Goal: Task Accomplishment & Management: Complete application form

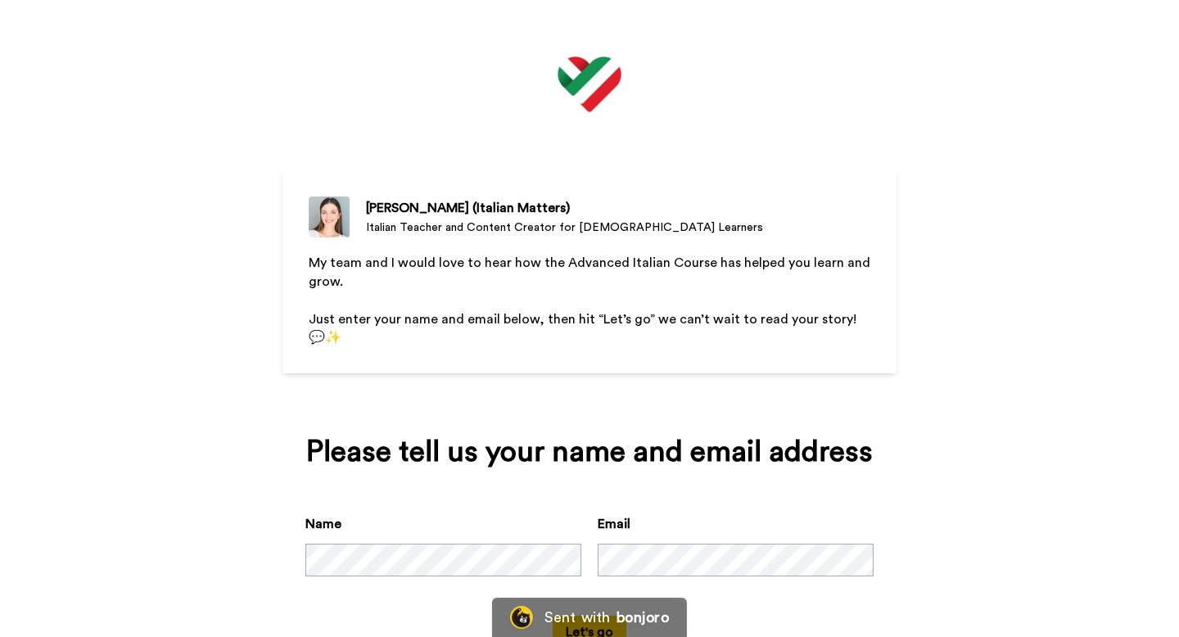
scroll to position [38, 0]
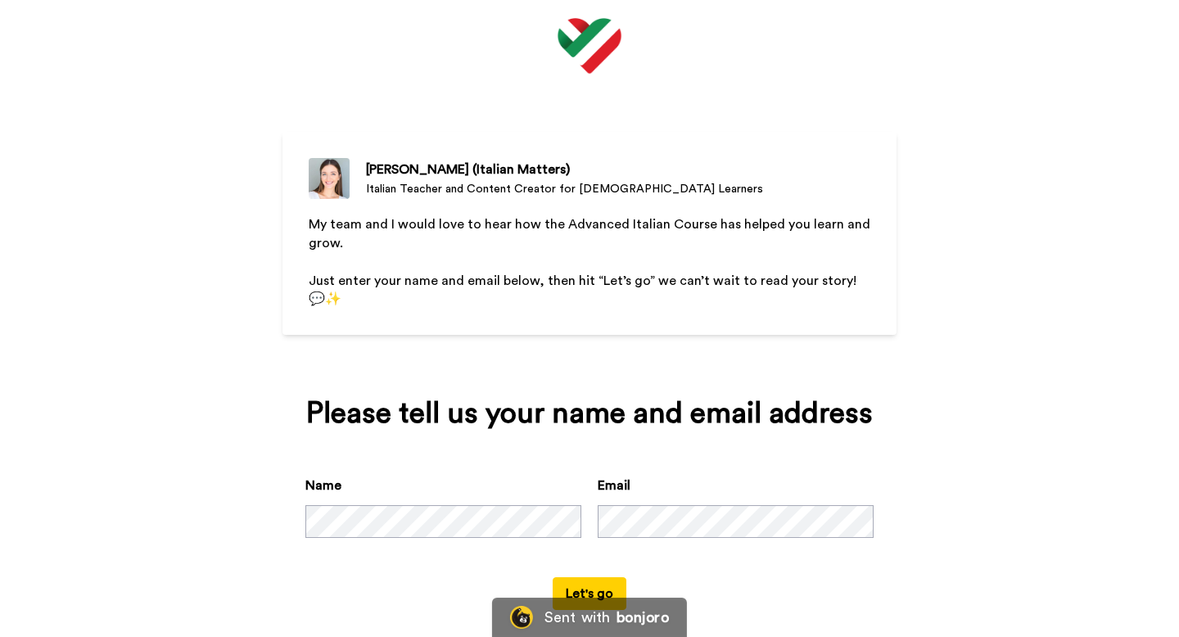
click at [594, 577] on button "Let's go" at bounding box center [590, 593] width 74 height 33
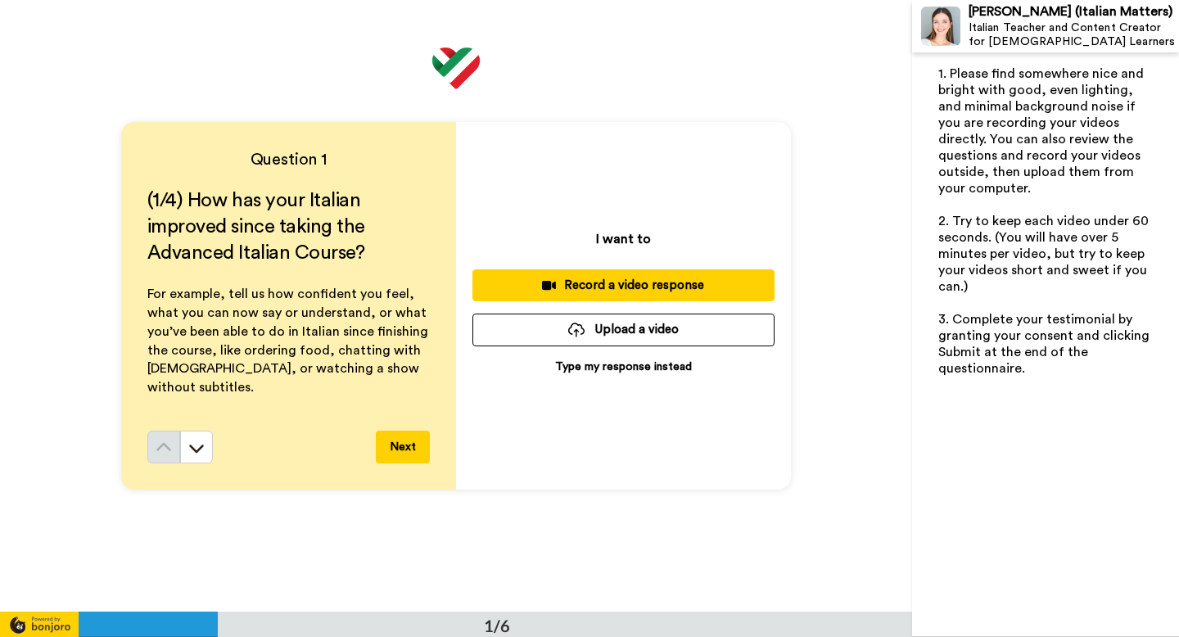
click at [609, 367] on p "Type my response instead" at bounding box center [623, 367] width 137 height 16
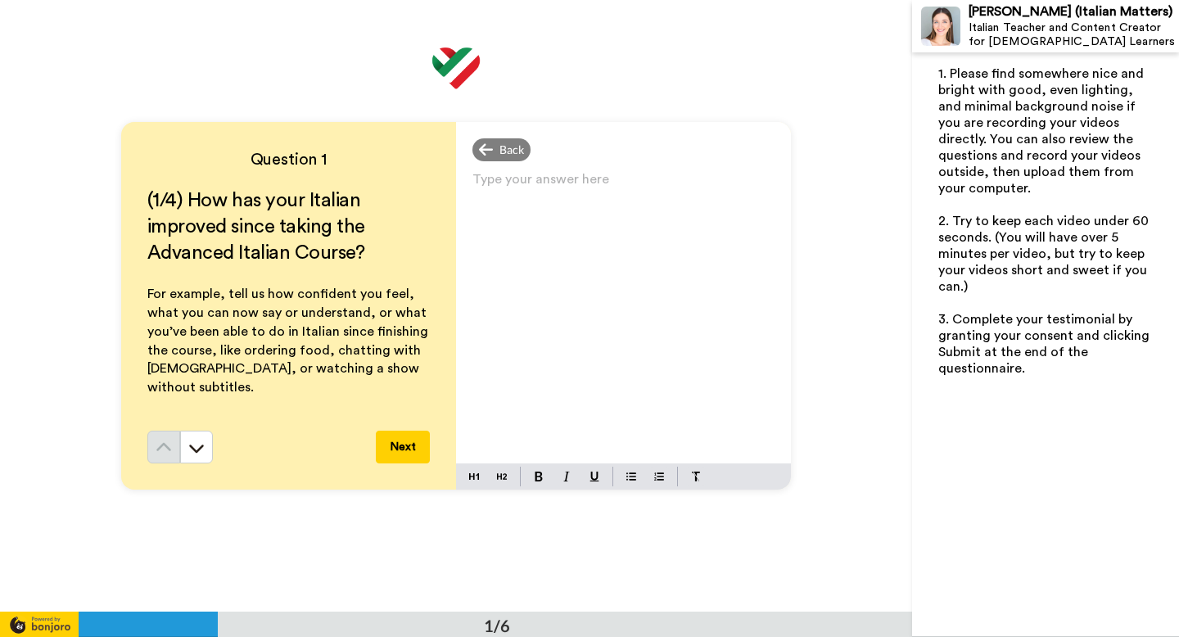
click at [517, 182] on p "Type your answer here ﻿" at bounding box center [623, 185] width 302 height 23
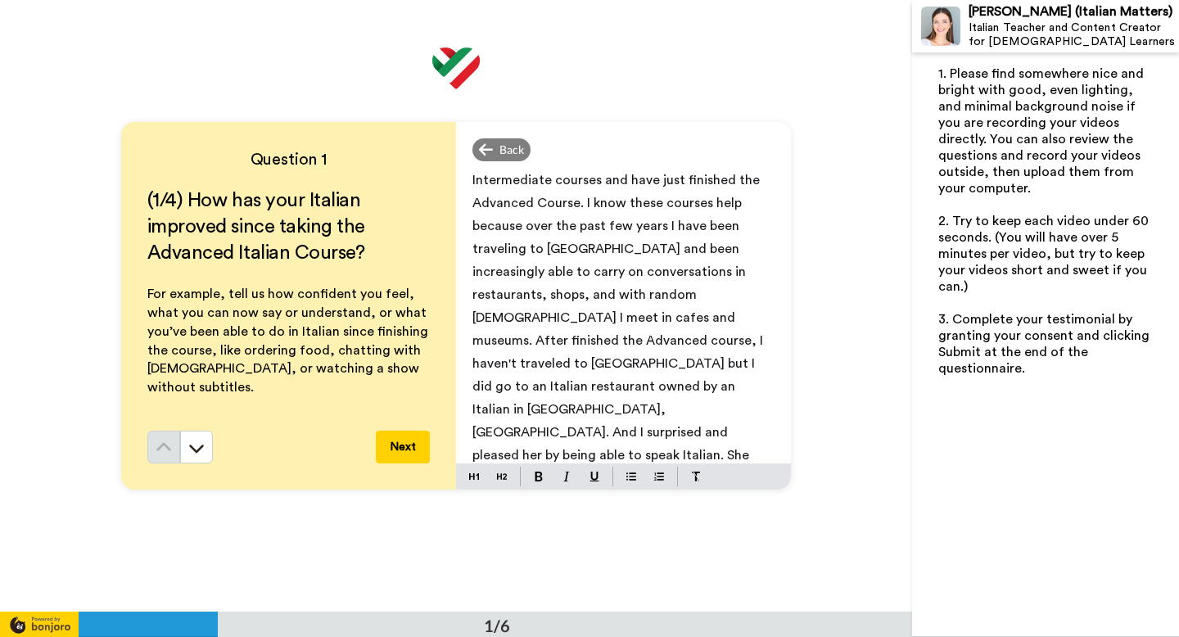
scroll to position [52, 0]
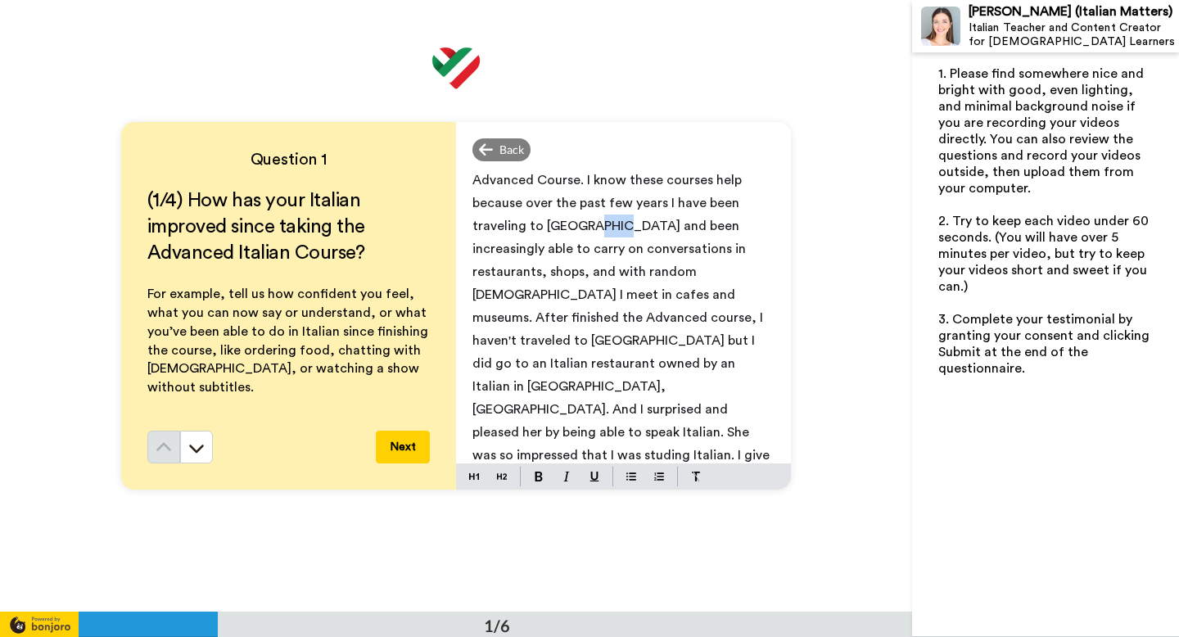
drag, startPoint x: 626, startPoint y: 226, endPoint x: 595, endPoint y: 225, distance: 30.3
click at [595, 225] on span "I have taken [PERSON_NAME]'s Beginner and Intermediate courses and have just fi…" at bounding box center [623, 329] width 303 height 403
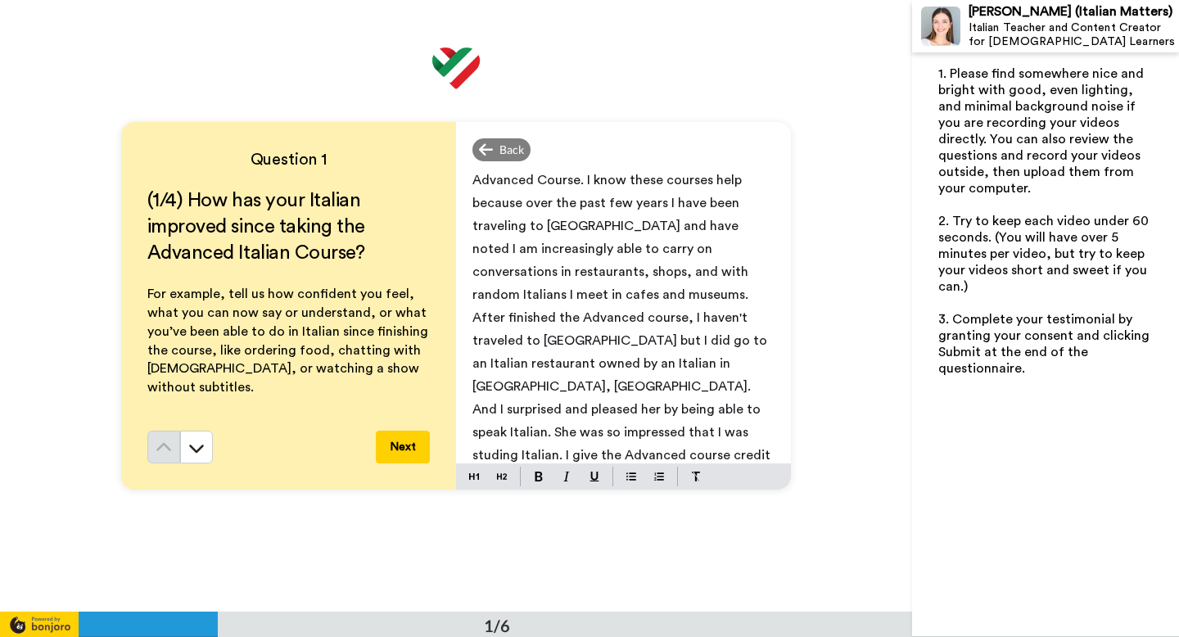
click at [499, 411] on span "I have taken [PERSON_NAME]'s Beginner and Intermediate courses and have just fi…" at bounding box center [624, 318] width 305 height 380
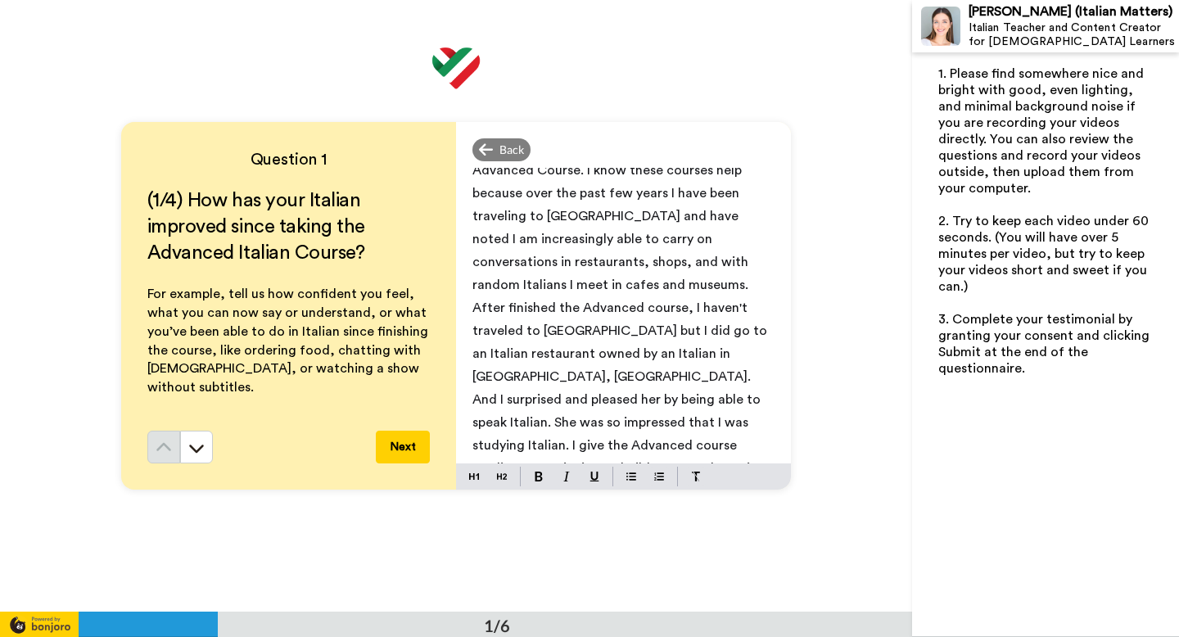
click at [403, 445] on button "Next" at bounding box center [403, 447] width 54 height 33
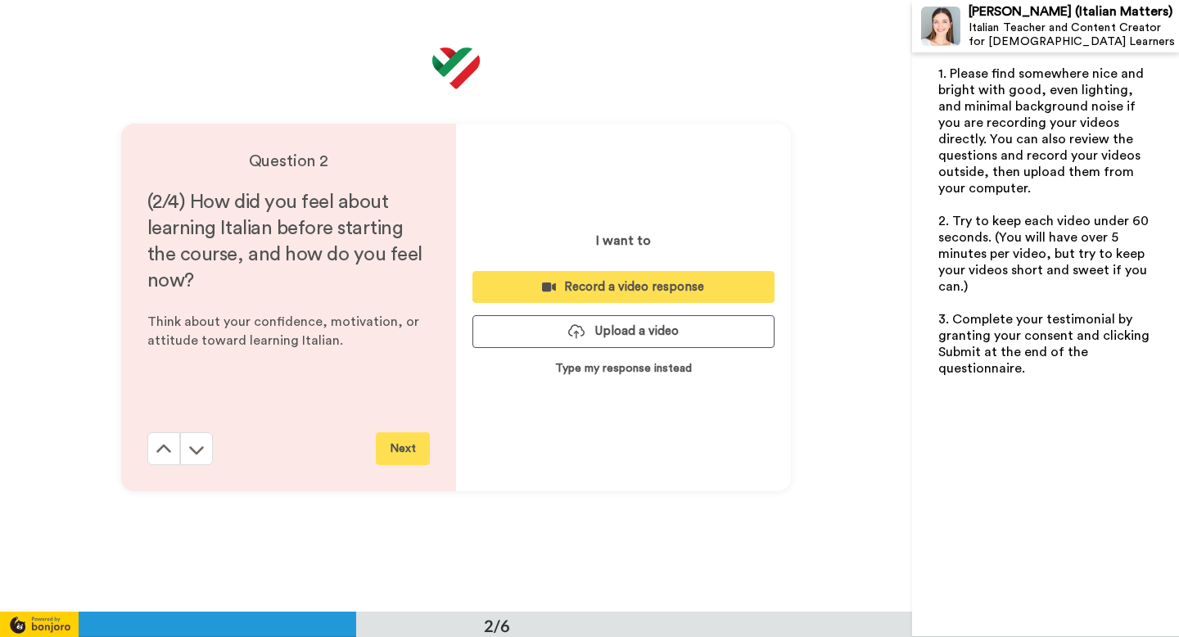
scroll to position [612, 0]
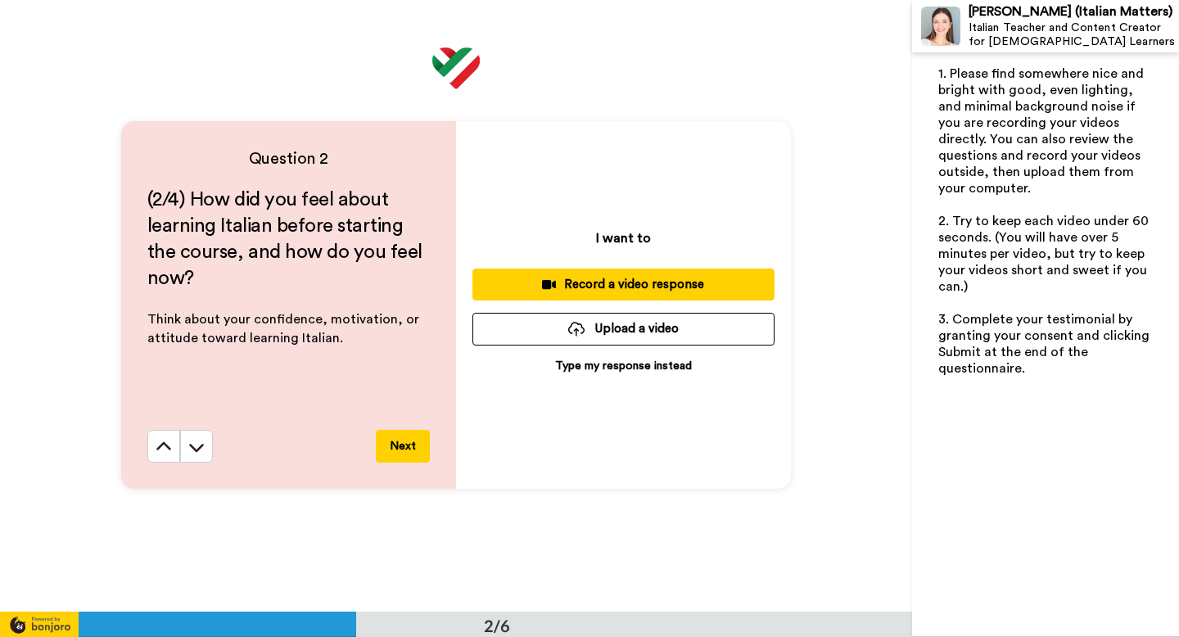
click at [576, 364] on p "Type my response instead" at bounding box center [623, 366] width 137 height 16
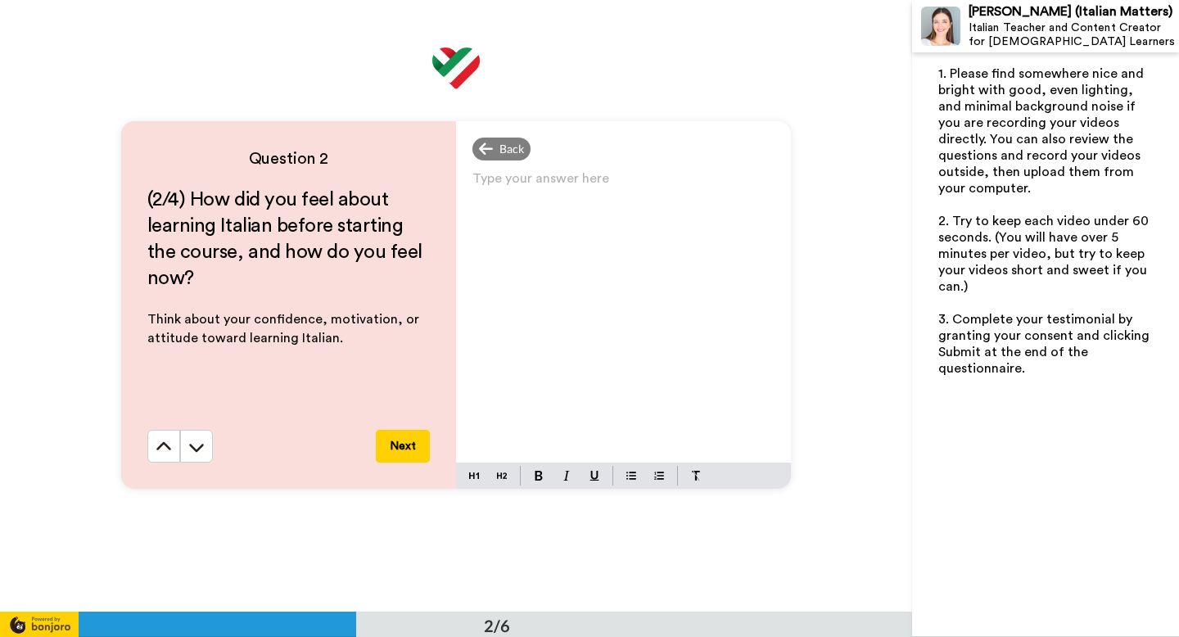
click at [523, 180] on p "Type your answer here ﻿" at bounding box center [623, 185] width 302 height 23
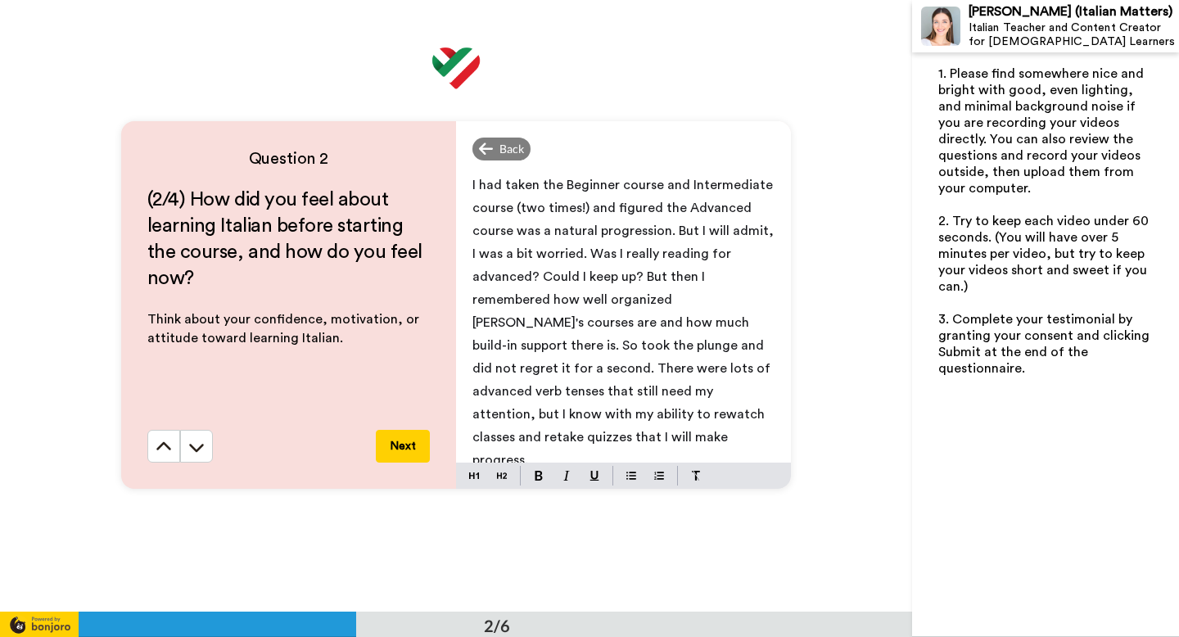
click at [409, 438] on button "Next" at bounding box center [403, 446] width 54 height 33
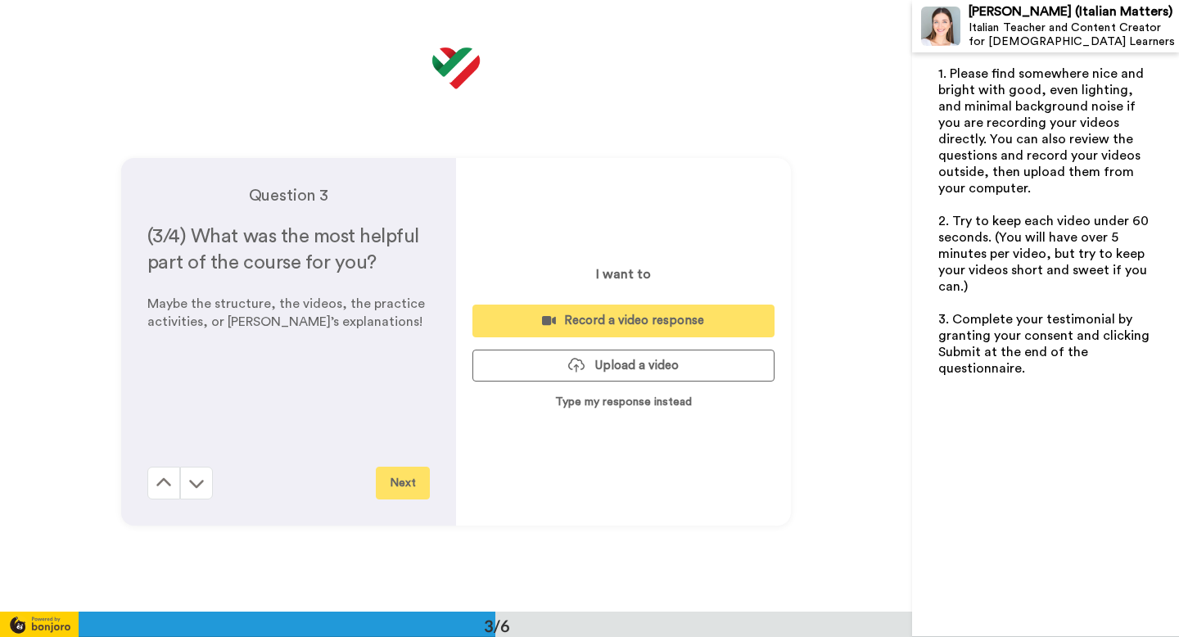
scroll to position [1224, 0]
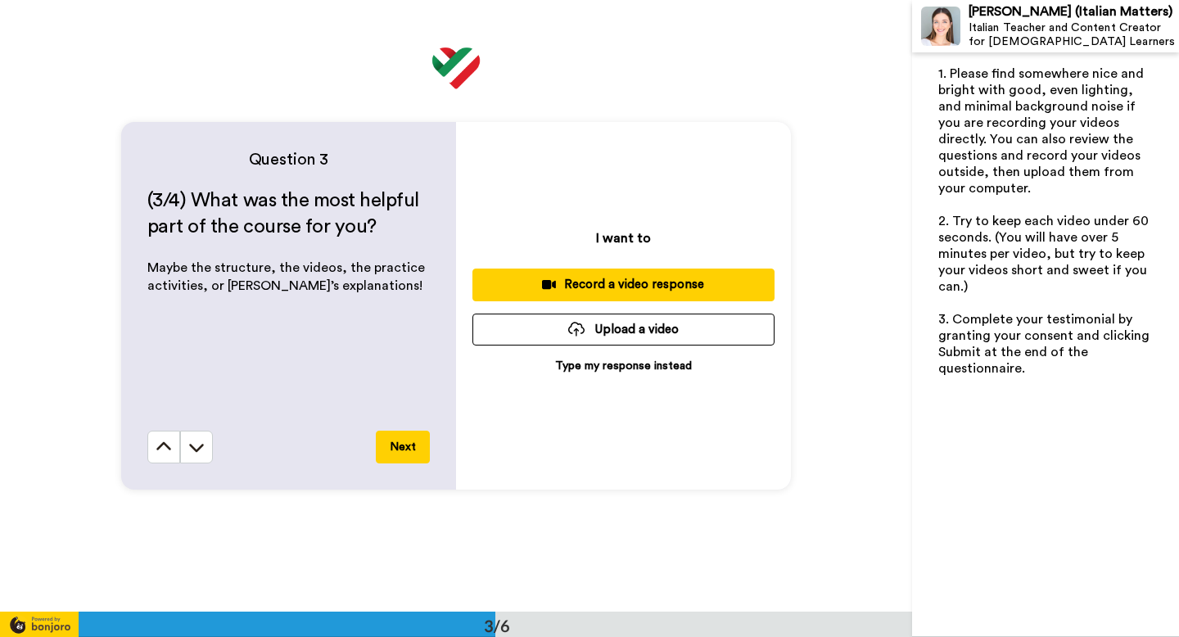
click at [612, 365] on p "Type my response instead" at bounding box center [623, 366] width 137 height 16
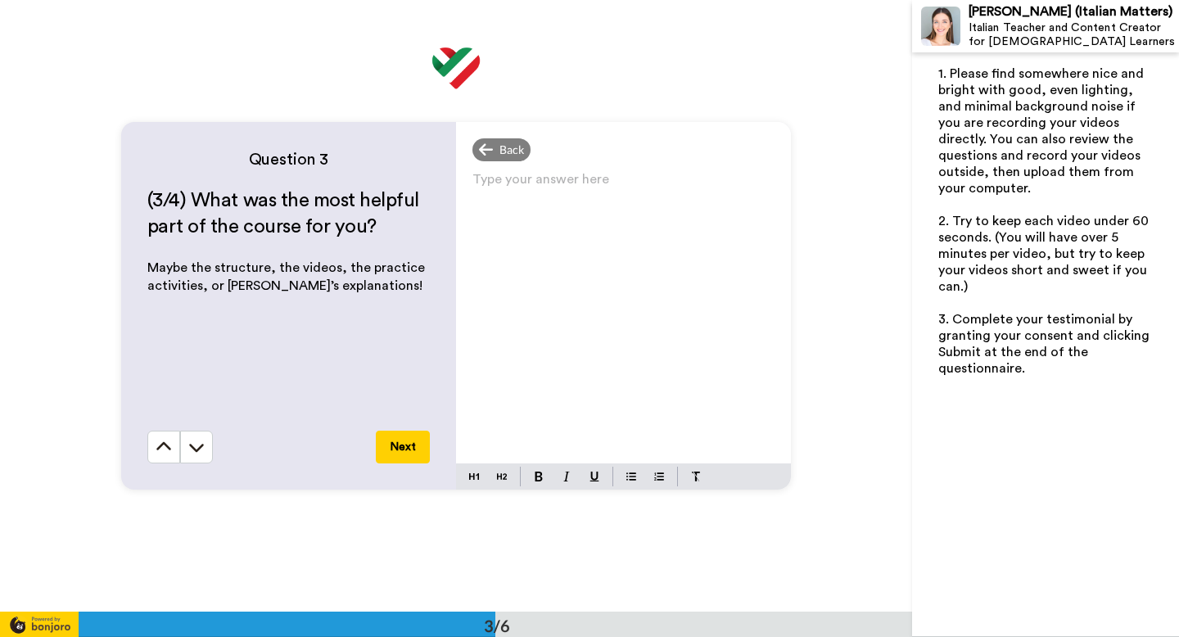
click at [501, 189] on p "Type your answer here ﻿" at bounding box center [623, 185] width 302 height 23
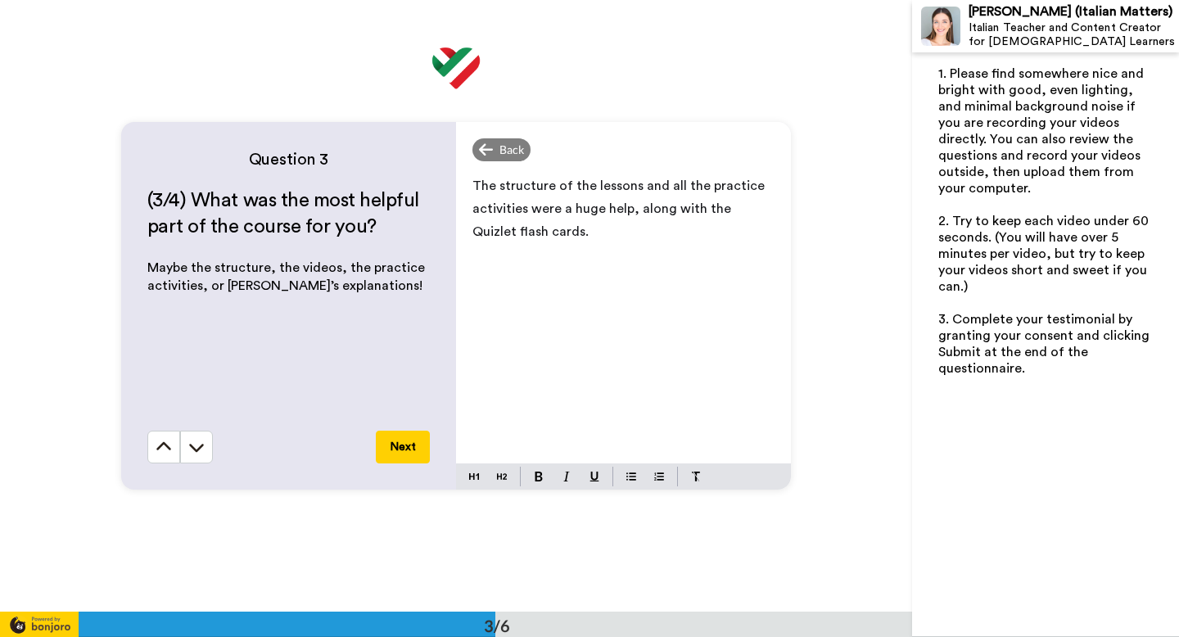
click at [404, 438] on button "Next" at bounding box center [403, 447] width 54 height 33
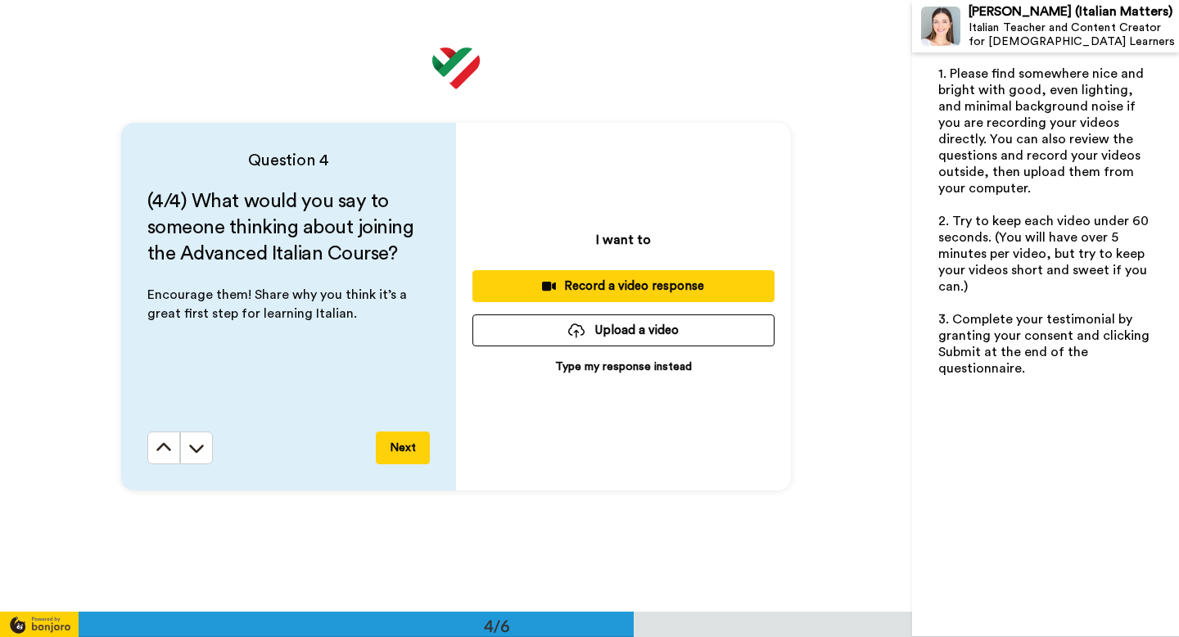
scroll to position [1836, 0]
click at [605, 366] on p "Type my response instead" at bounding box center [623, 366] width 137 height 16
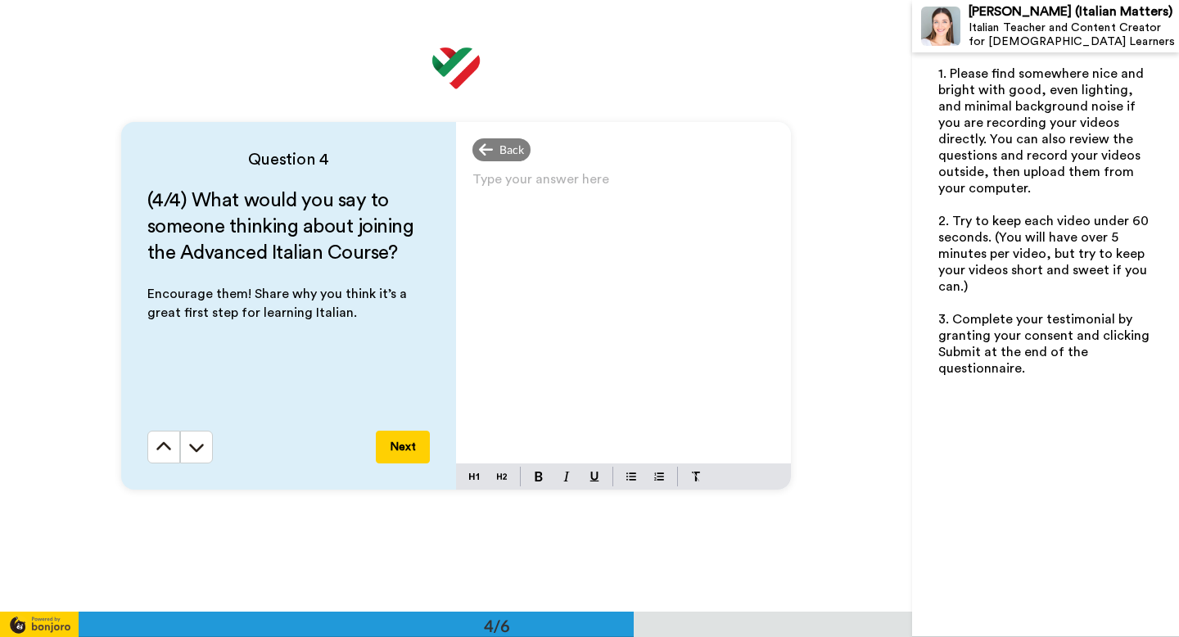
click at [488, 187] on p "Type your answer here ﻿" at bounding box center [623, 185] width 302 height 23
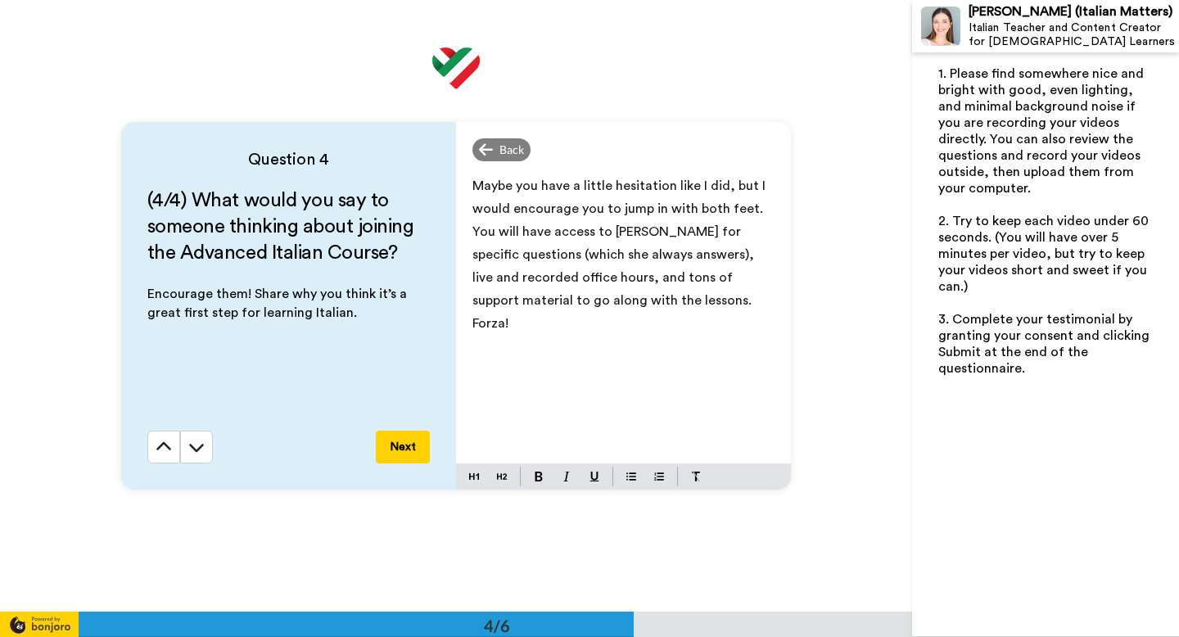
click at [400, 442] on button "Next" at bounding box center [403, 447] width 54 height 33
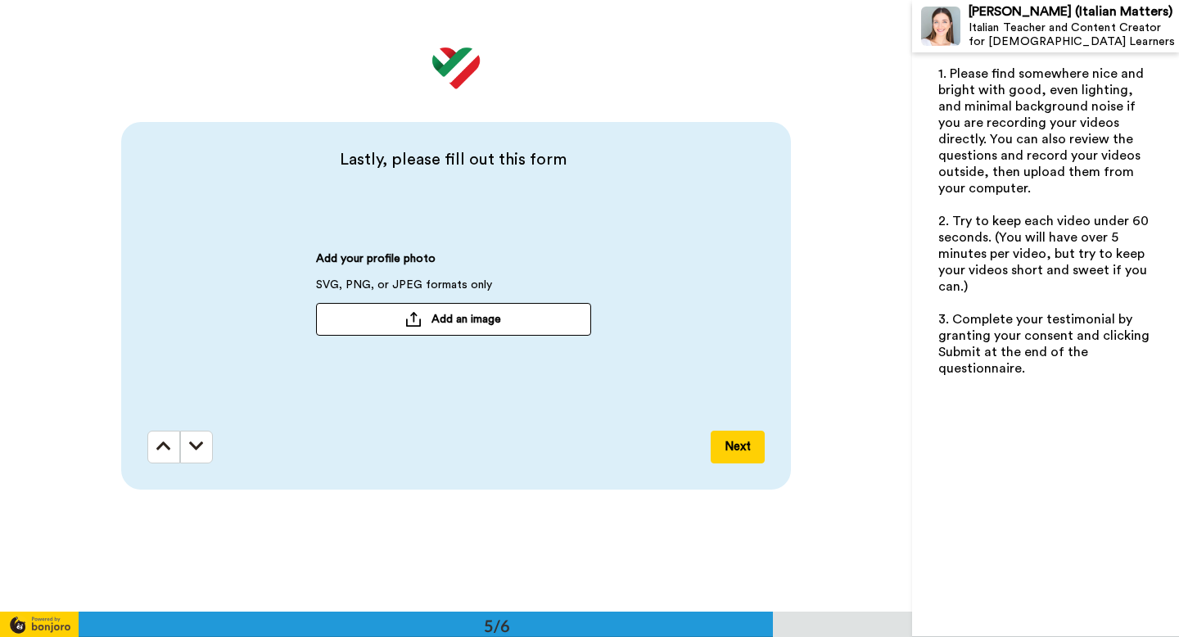
scroll to position [2448, 0]
click at [441, 317] on span "Add an image" at bounding box center [467, 318] width 70 height 16
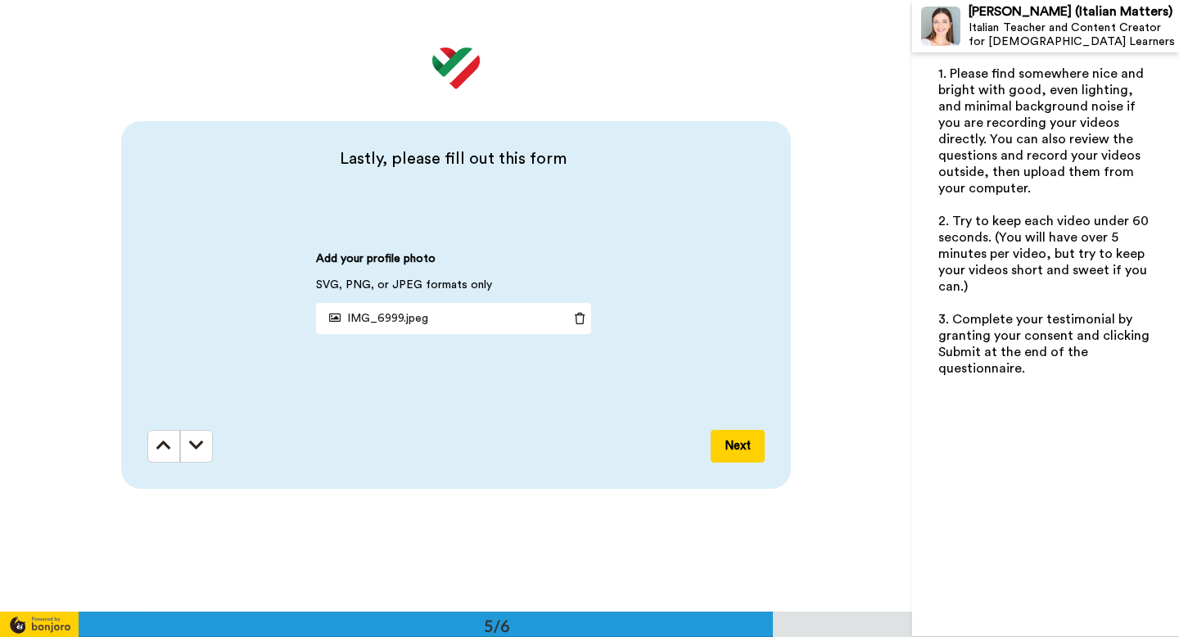
click at [740, 448] on button "Next" at bounding box center [738, 446] width 54 height 33
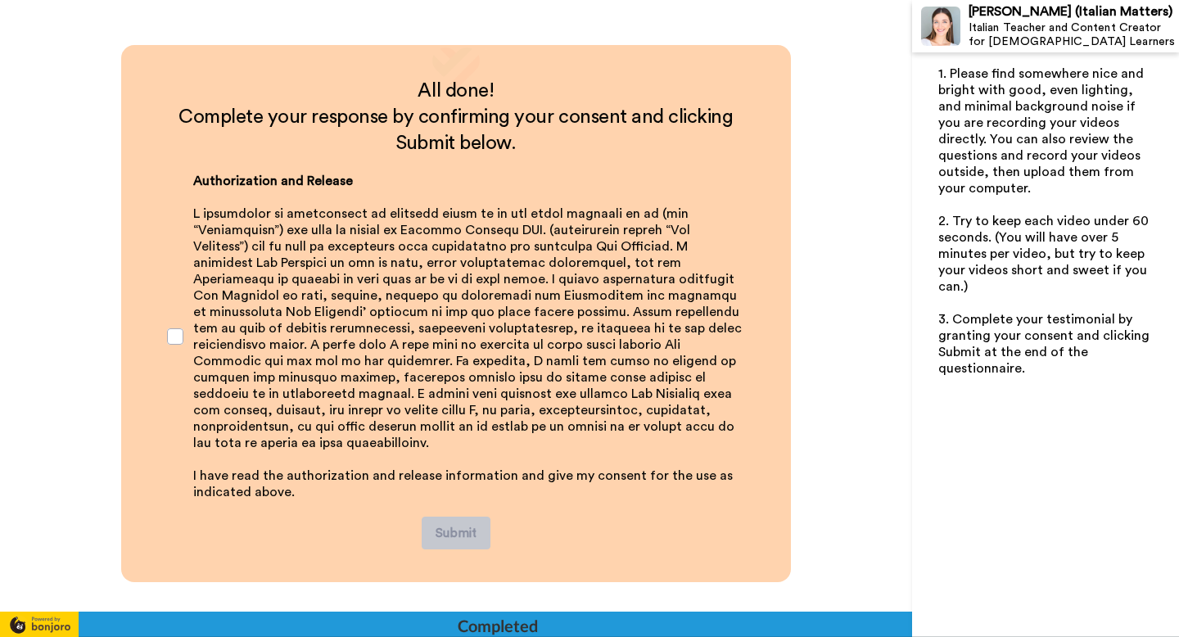
scroll to position [3014, 0]
click at [173, 335] on span at bounding box center [175, 336] width 16 height 16
click at [443, 517] on button "Submit" at bounding box center [456, 533] width 69 height 33
